Goal: Book appointment/travel/reservation

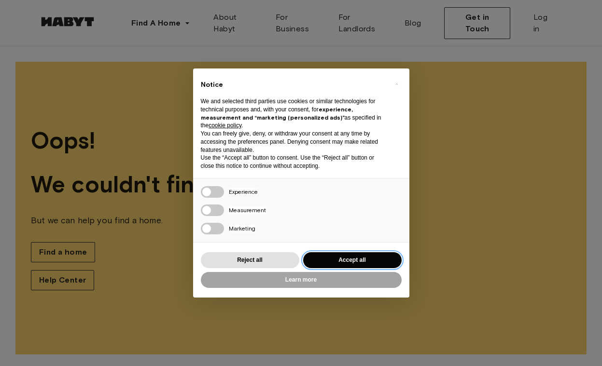
click at [355, 266] on button "Accept all" at bounding box center [352, 260] width 98 height 16
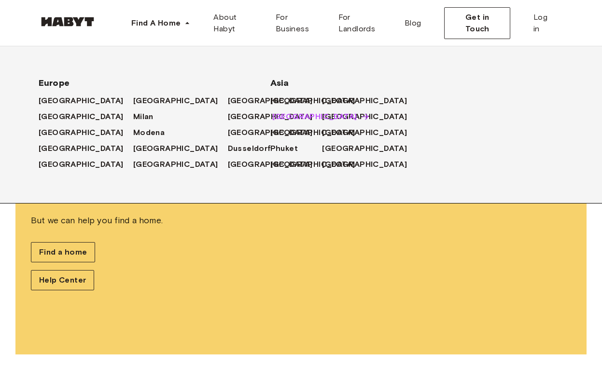
click at [283, 117] on span "[GEOGRAPHIC_DATA]" at bounding box center [314, 117] width 85 height 12
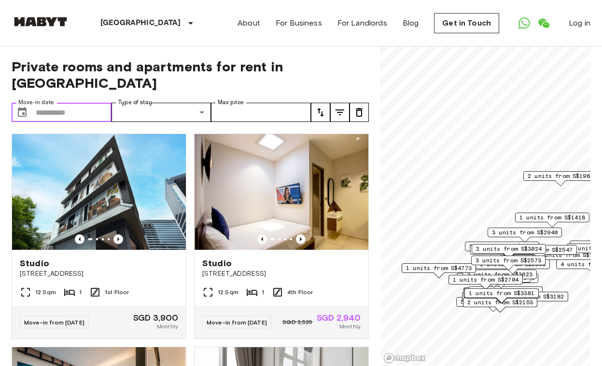
click at [63, 103] on input "Move-in date" at bounding box center [74, 112] width 76 height 19
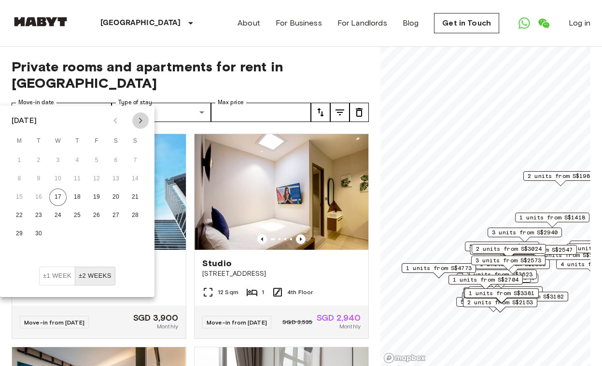
click at [144, 124] on icon "Next month" at bounding box center [141, 121] width 12 height 12
click at [118, 122] on icon "Previous month" at bounding box center [116, 121] width 12 height 12
click at [117, 163] on button "1" at bounding box center [115, 160] width 17 height 17
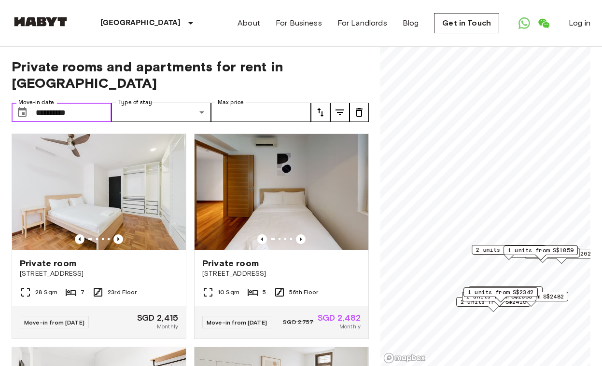
type input "**********"
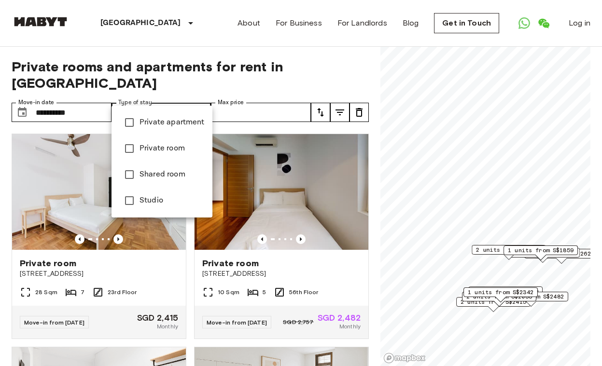
type input "**********"
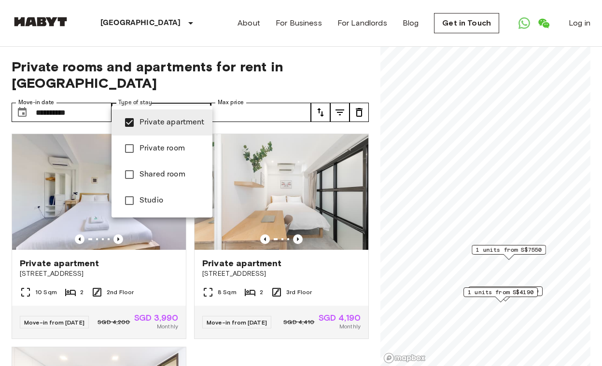
click at [338, 97] on div at bounding box center [301, 183] width 602 height 366
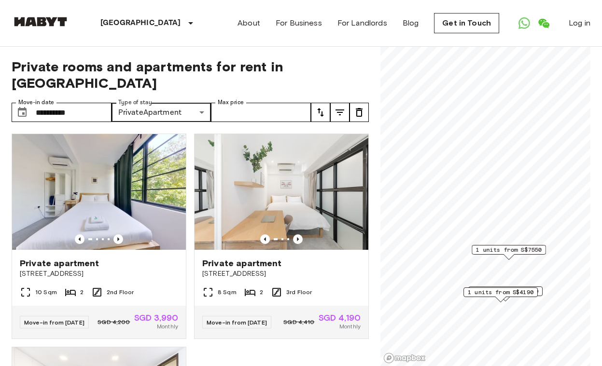
click at [338, 110] on icon "tune" at bounding box center [339, 113] width 9 height 6
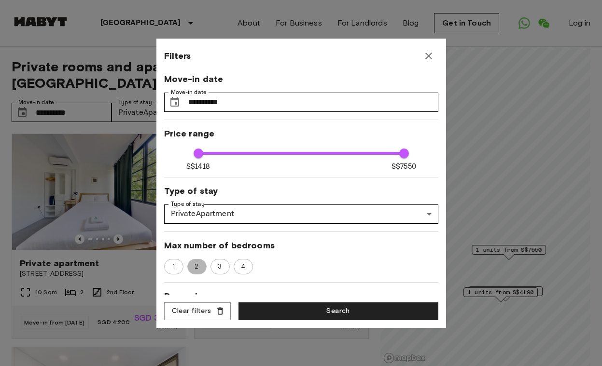
click at [199, 265] on span "2" at bounding box center [196, 267] width 14 height 10
type input "****"
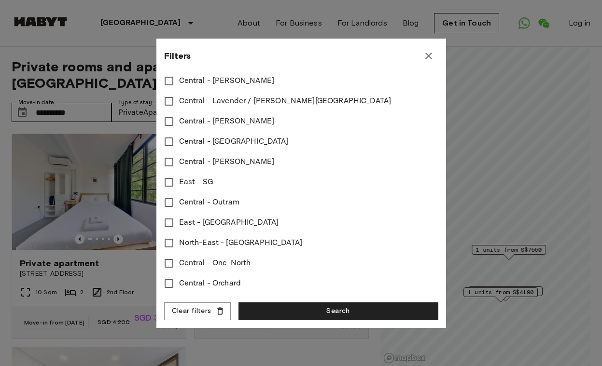
scroll to position [417, 0]
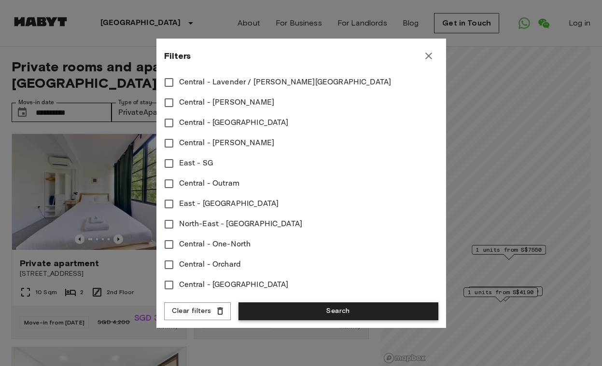
click at [339, 310] on button "Search" at bounding box center [338, 312] width 200 height 18
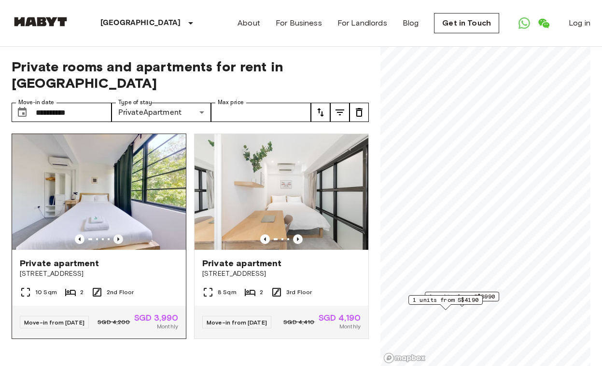
click at [116, 235] on icon "Previous image" at bounding box center [118, 240] width 10 height 10
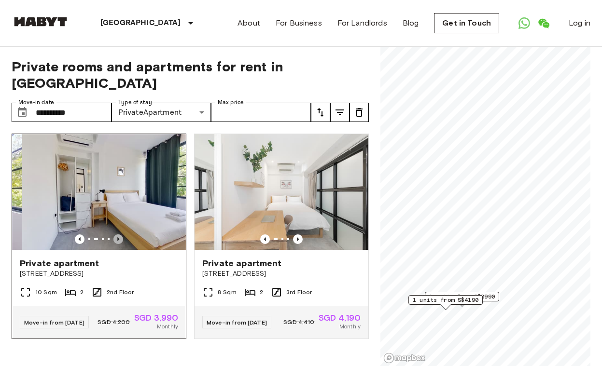
click at [116, 235] on icon "Previous image" at bounding box center [118, 240] width 10 height 10
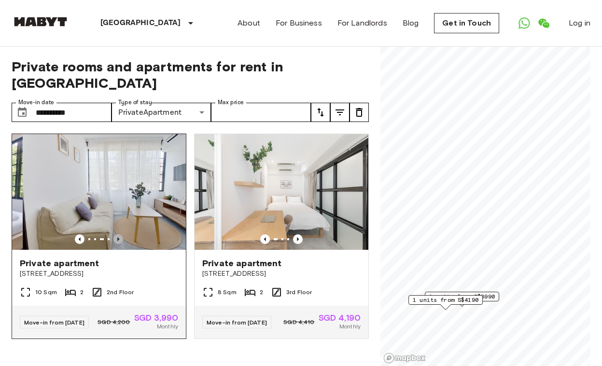
click at [116, 235] on icon "Previous image" at bounding box center [118, 240] width 10 height 10
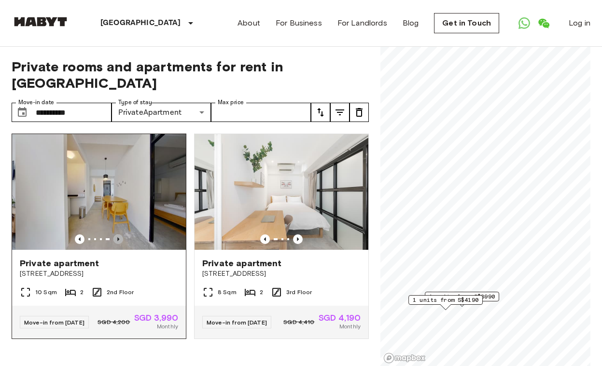
click at [116, 235] on icon "Previous image" at bounding box center [118, 240] width 10 height 10
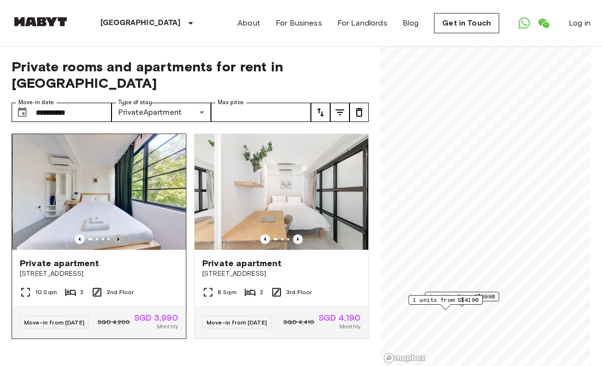
click at [116, 235] on icon "Previous image" at bounding box center [118, 240] width 10 height 10
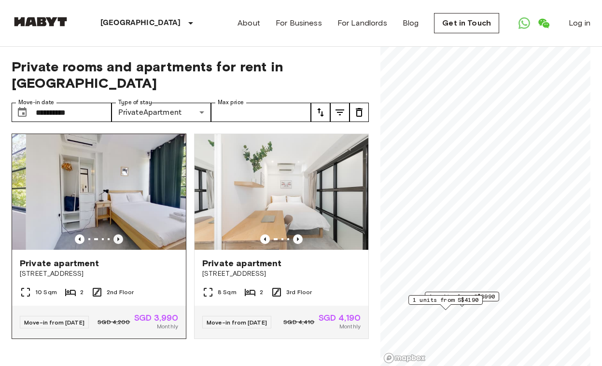
click at [116, 235] on icon "Previous image" at bounding box center [118, 240] width 10 height 10
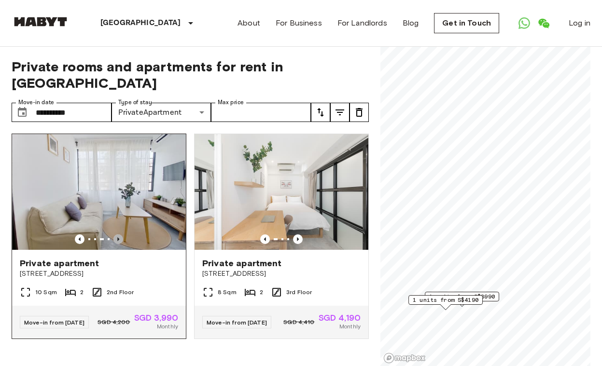
click at [116, 235] on icon "Previous image" at bounding box center [118, 240] width 10 height 10
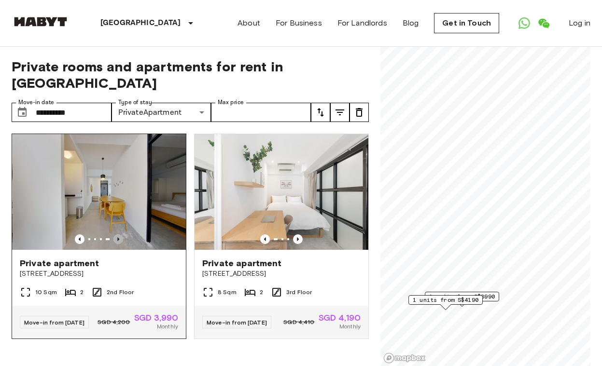
click at [116, 235] on icon "Previous image" at bounding box center [118, 240] width 10 height 10
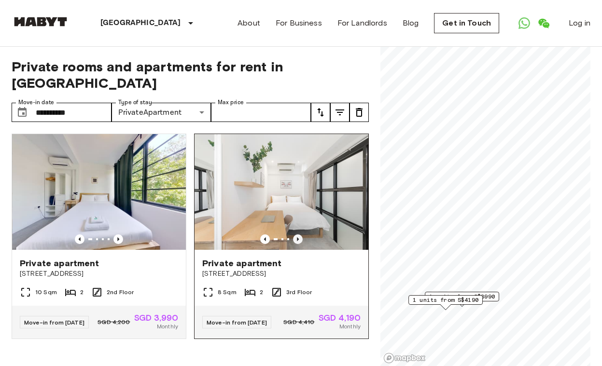
click at [298, 238] on icon "Previous image" at bounding box center [298, 240] width 2 height 4
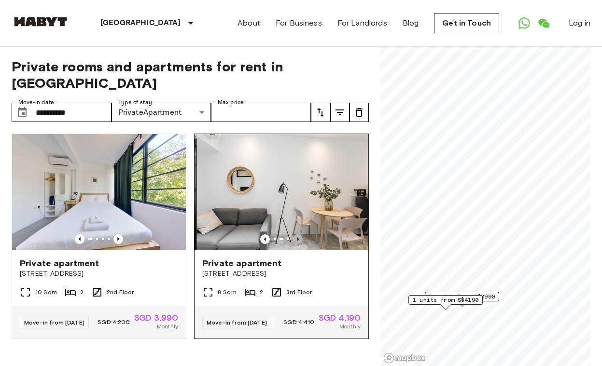
click at [298, 238] on icon "Previous image" at bounding box center [298, 240] width 2 height 4
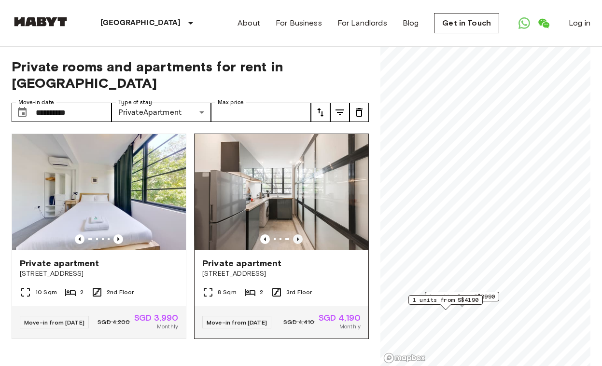
click at [298, 238] on icon "Previous image" at bounding box center [298, 240] width 2 height 4
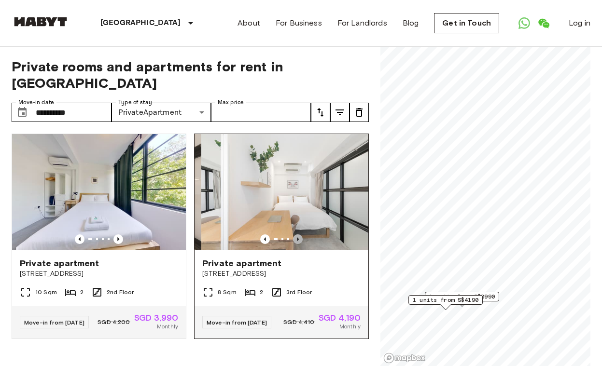
click at [298, 238] on icon "Previous image" at bounding box center [298, 240] width 2 height 4
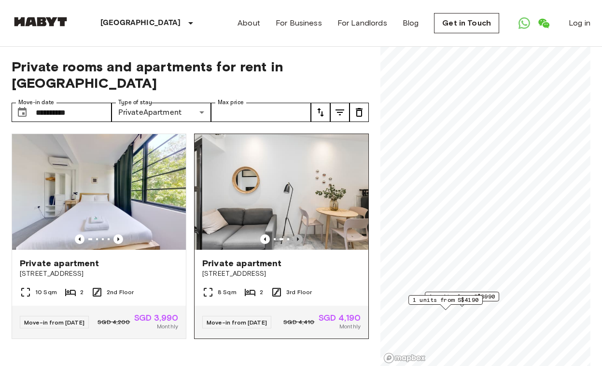
click at [298, 238] on icon "Previous image" at bounding box center [298, 240] width 2 height 4
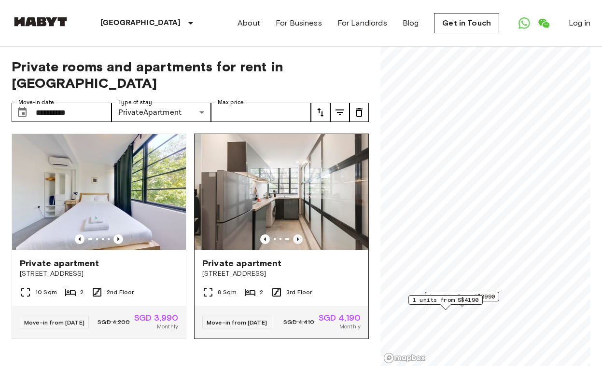
click at [298, 238] on icon "Previous image" at bounding box center [298, 240] width 2 height 4
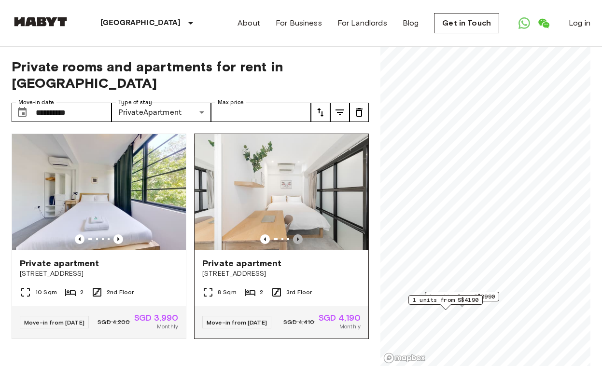
click at [298, 238] on icon "Previous image" at bounding box center [298, 240] width 2 height 4
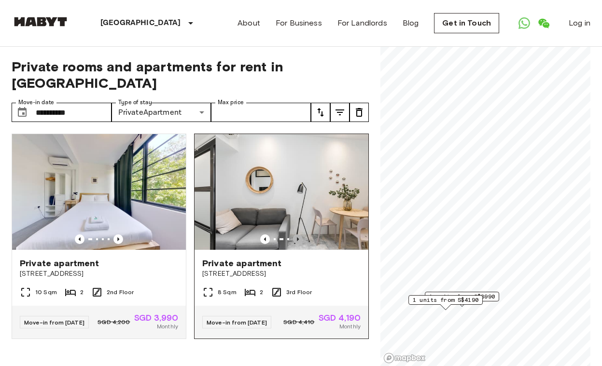
click at [298, 238] on icon "Previous image" at bounding box center [298, 240] width 2 height 4
